Goal: Check status: Check status

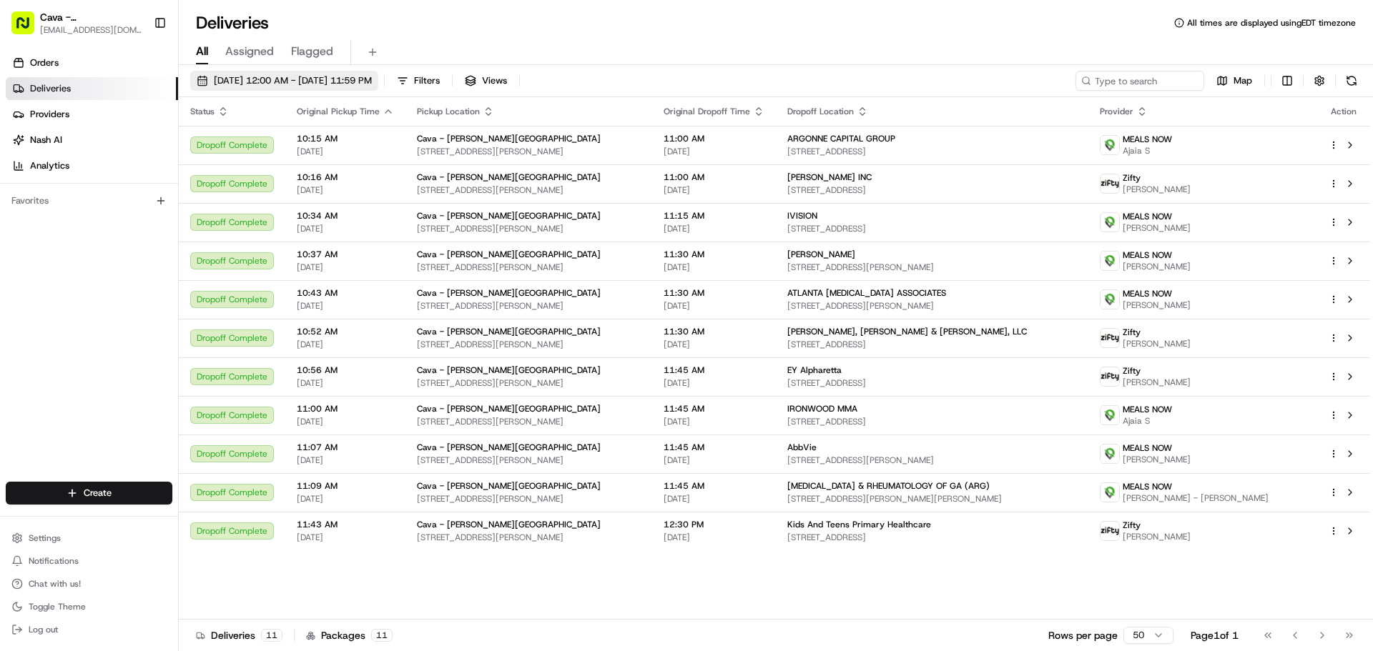
click at [265, 74] on span "[DATE] 12:00 AM - [DATE] 11:59 PM" at bounding box center [293, 80] width 158 height 13
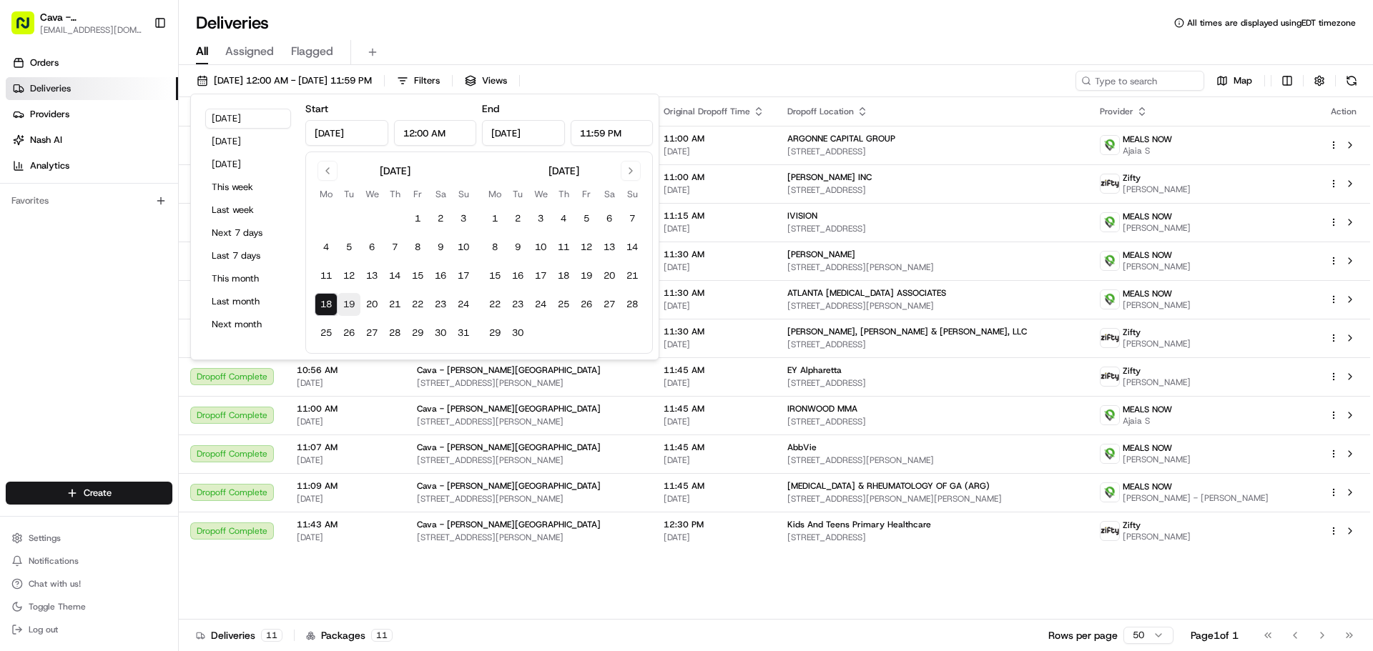
click at [354, 307] on button "19" at bounding box center [348, 304] width 23 height 23
type input "[DATE]"
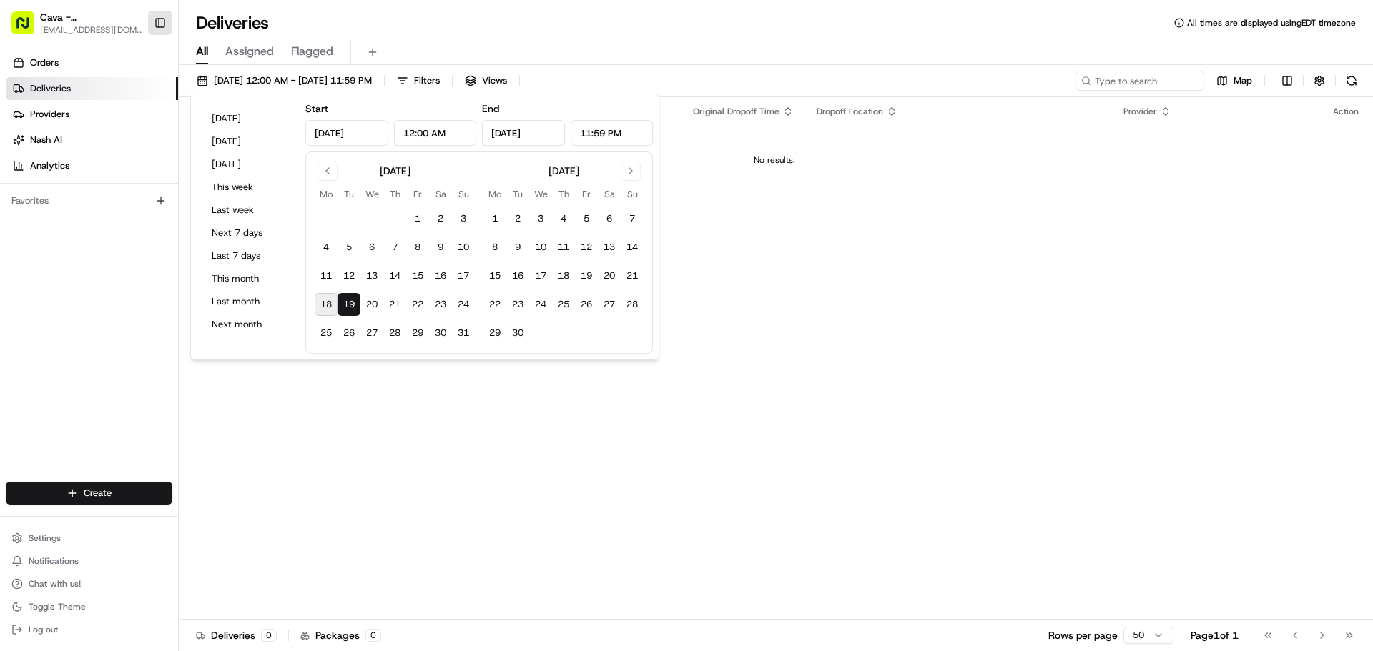
click at [164, 25] on button "Toggle Sidebar" at bounding box center [160, 23] width 24 height 24
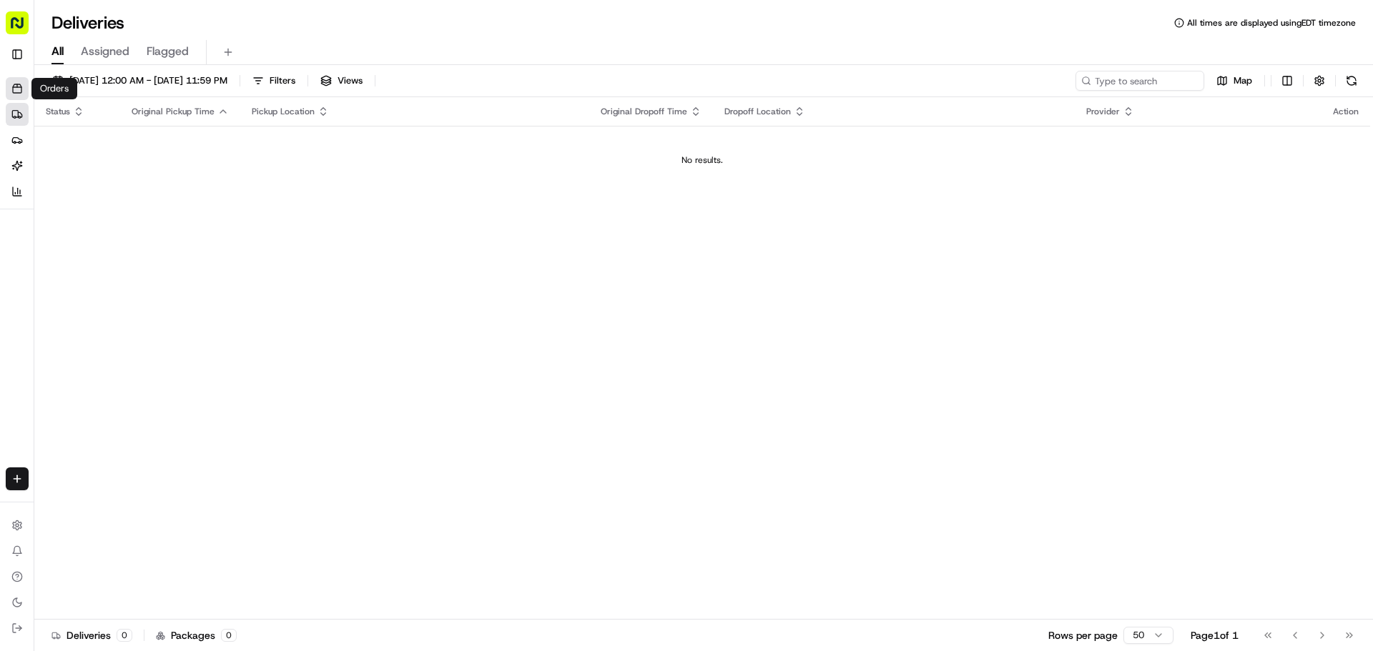
click at [21, 84] on icon at bounding box center [16, 88] width 11 height 11
